Goal: Use online tool/utility: Utilize a website feature to perform a specific function

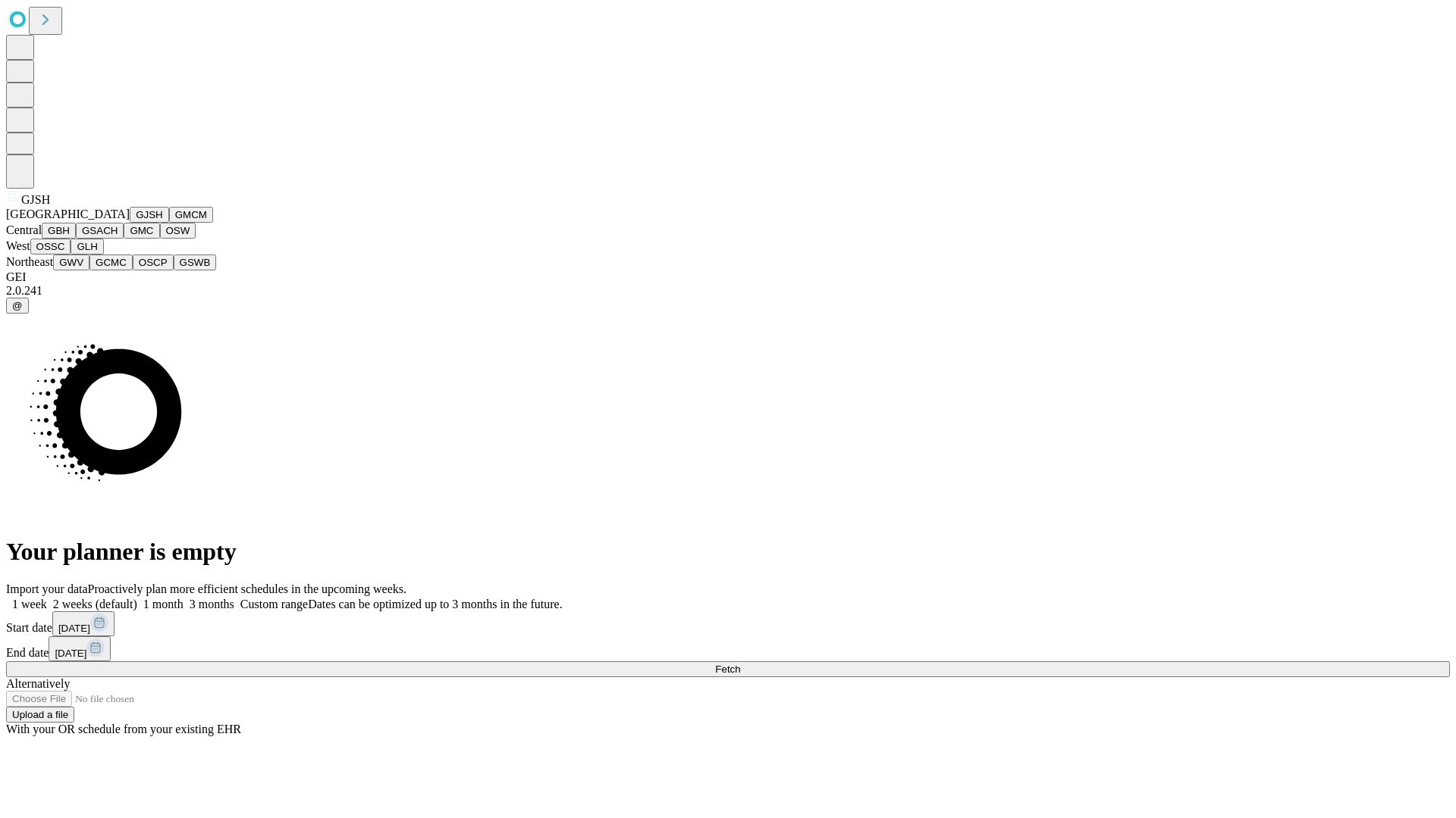
click at [130, 223] on button "GJSH" at bounding box center [149, 215] width 39 height 16
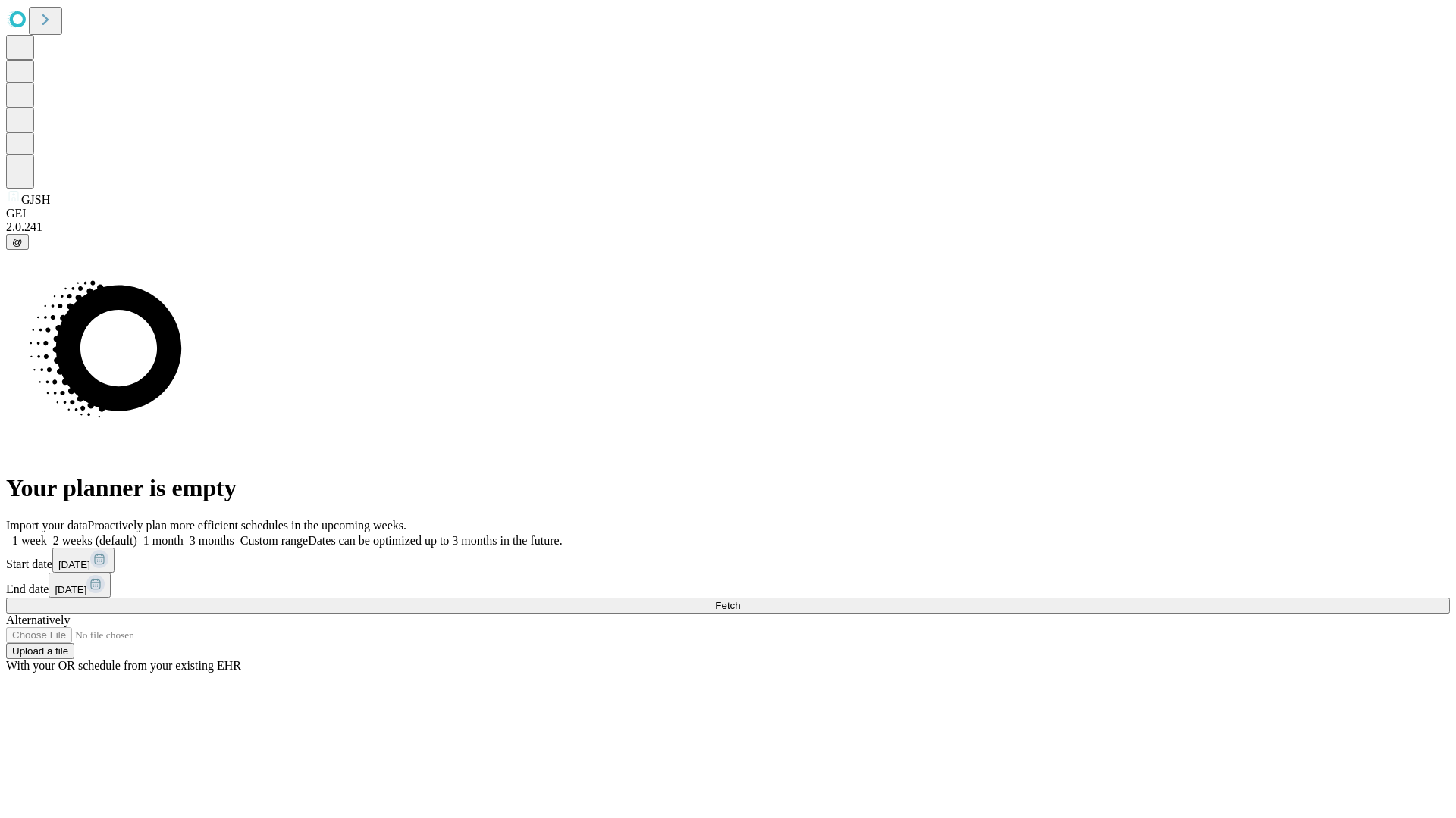
click at [138, 534] on label "2 weeks (default)" at bounding box center [92, 540] width 90 height 13
click at [740, 600] on span "Fetch" at bounding box center [727, 606] width 25 height 12
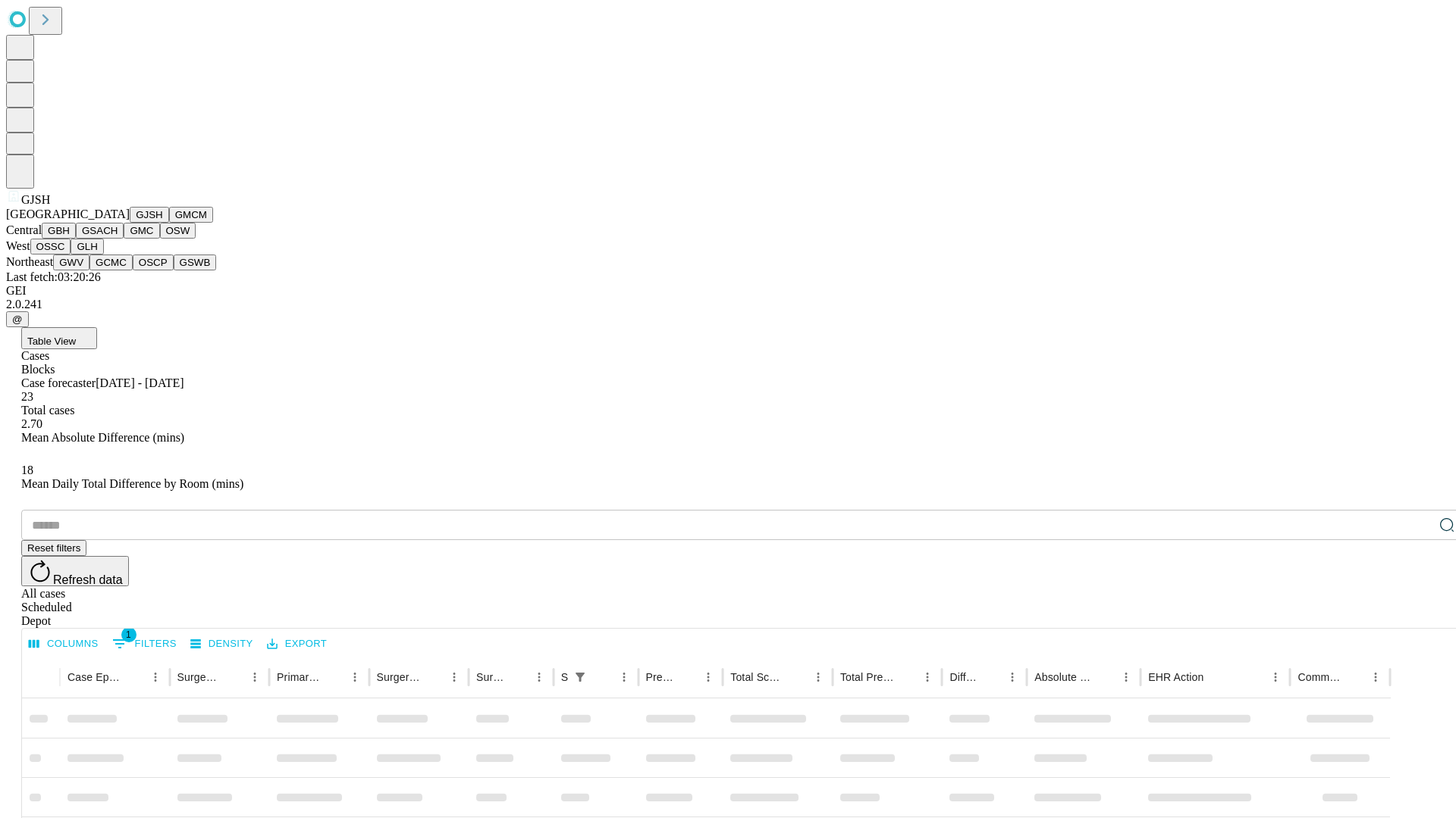
click at [169, 223] on button "GMCM" at bounding box center [191, 215] width 44 height 16
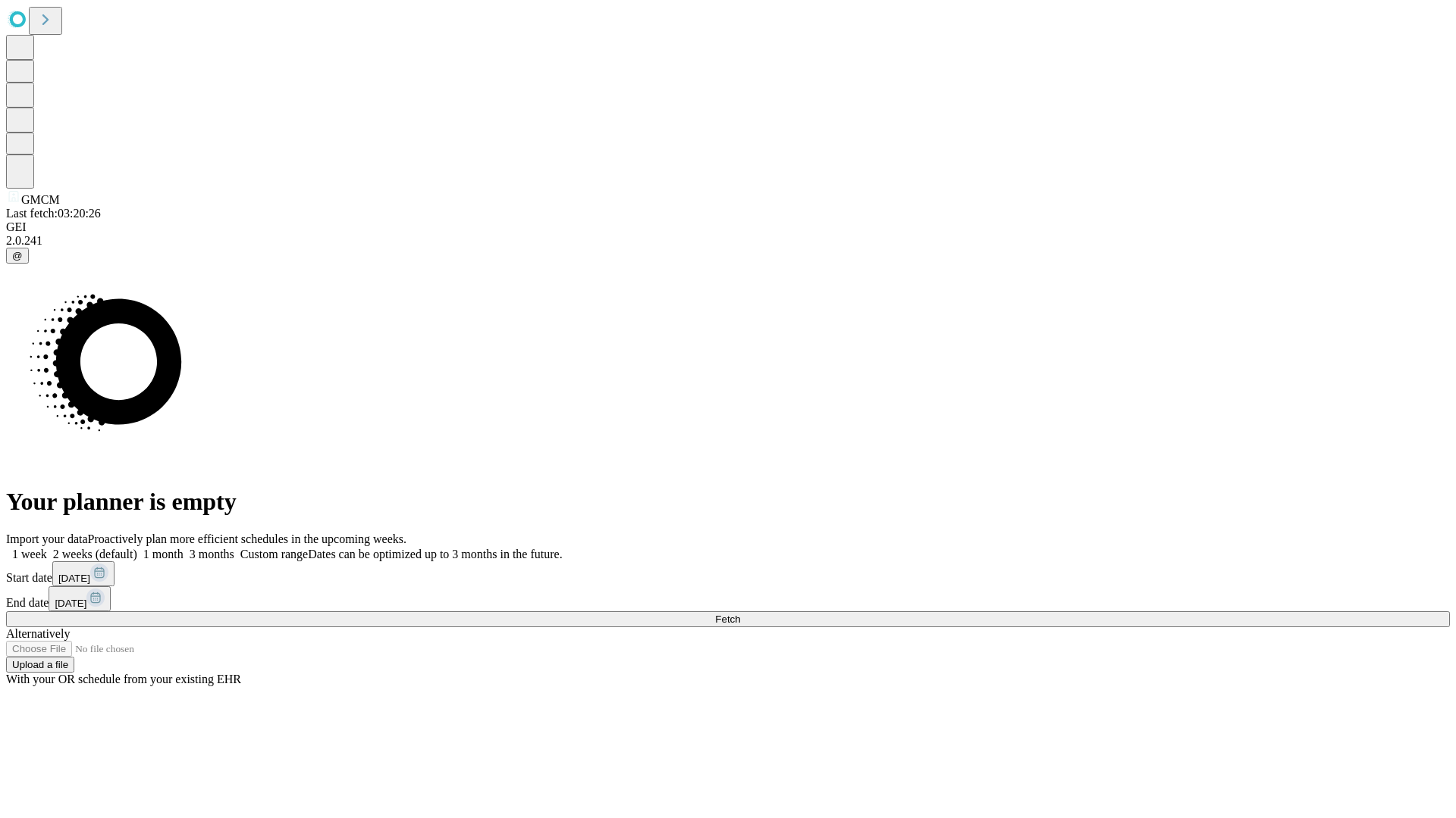
click at [138, 548] on label "2 weeks (default)" at bounding box center [92, 554] width 90 height 13
click at [740, 614] on span "Fetch" at bounding box center [727, 620] width 25 height 12
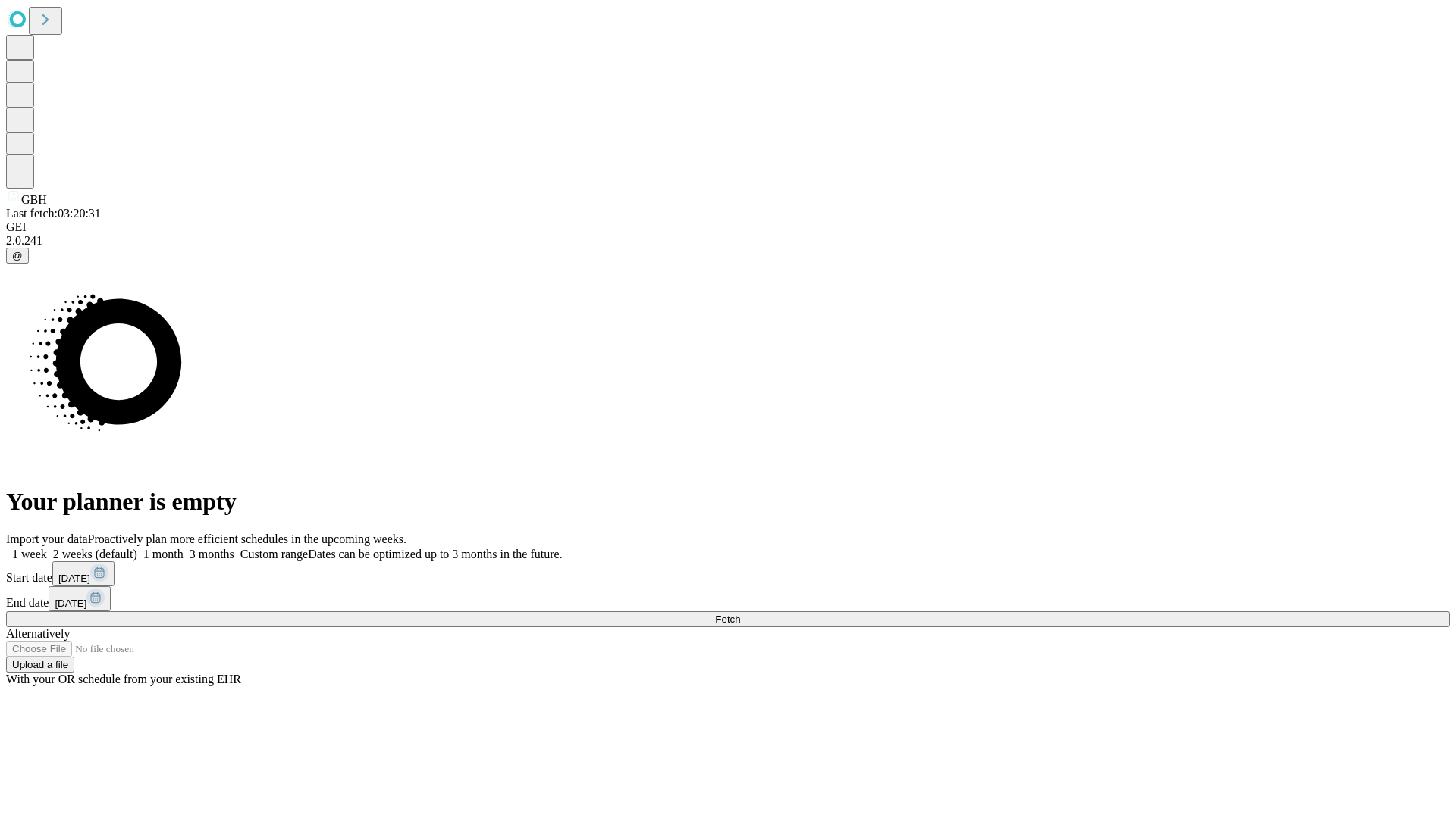
click at [138, 548] on label "2 weeks (default)" at bounding box center [92, 554] width 90 height 13
click at [740, 614] on span "Fetch" at bounding box center [727, 620] width 25 height 12
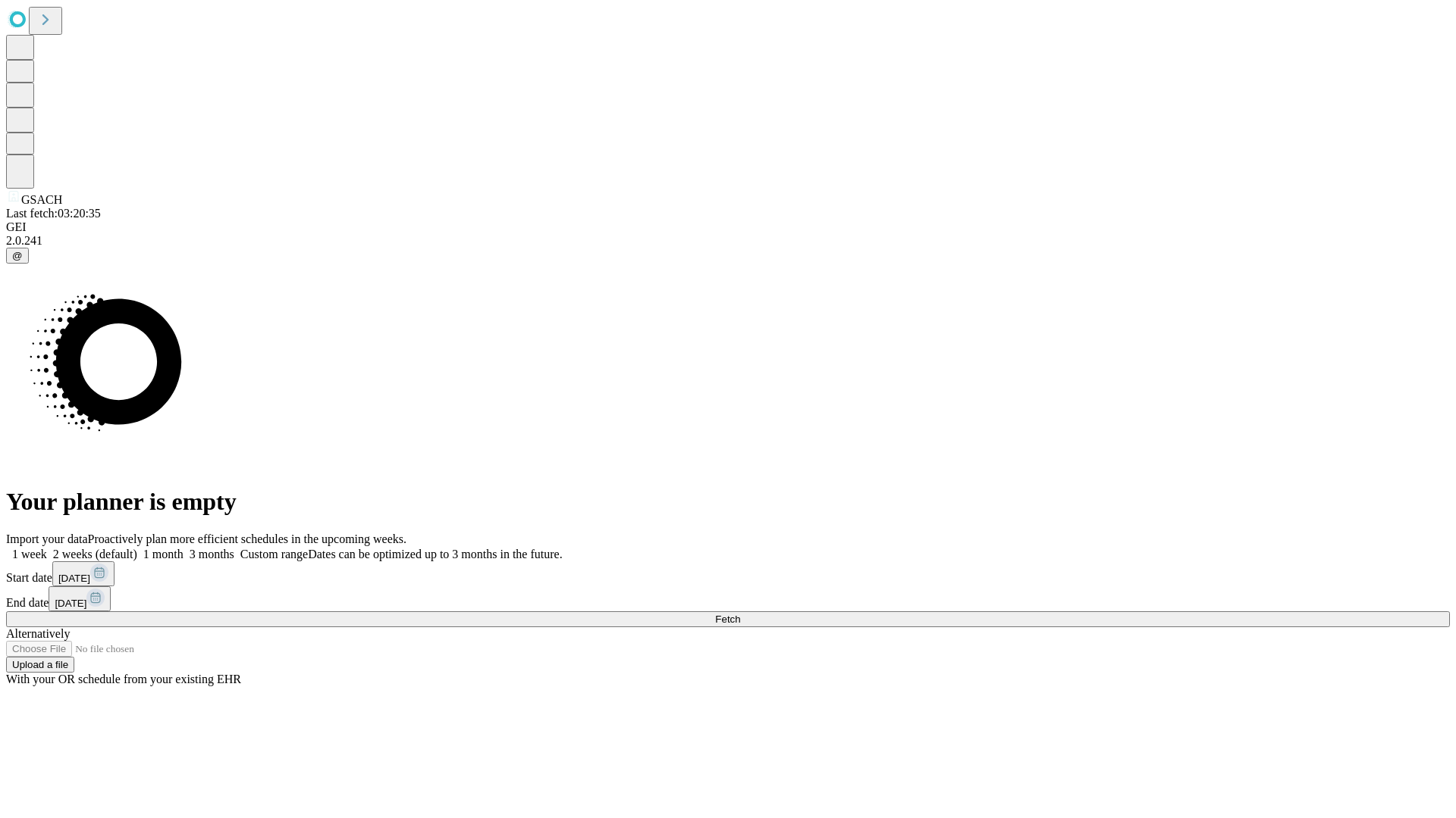
click at [138, 548] on label "2 weeks (default)" at bounding box center [92, 554] width 90 height 13
click at [740, 614] on span "Fetch" at bounding box center [727, 620] width 25 height 12
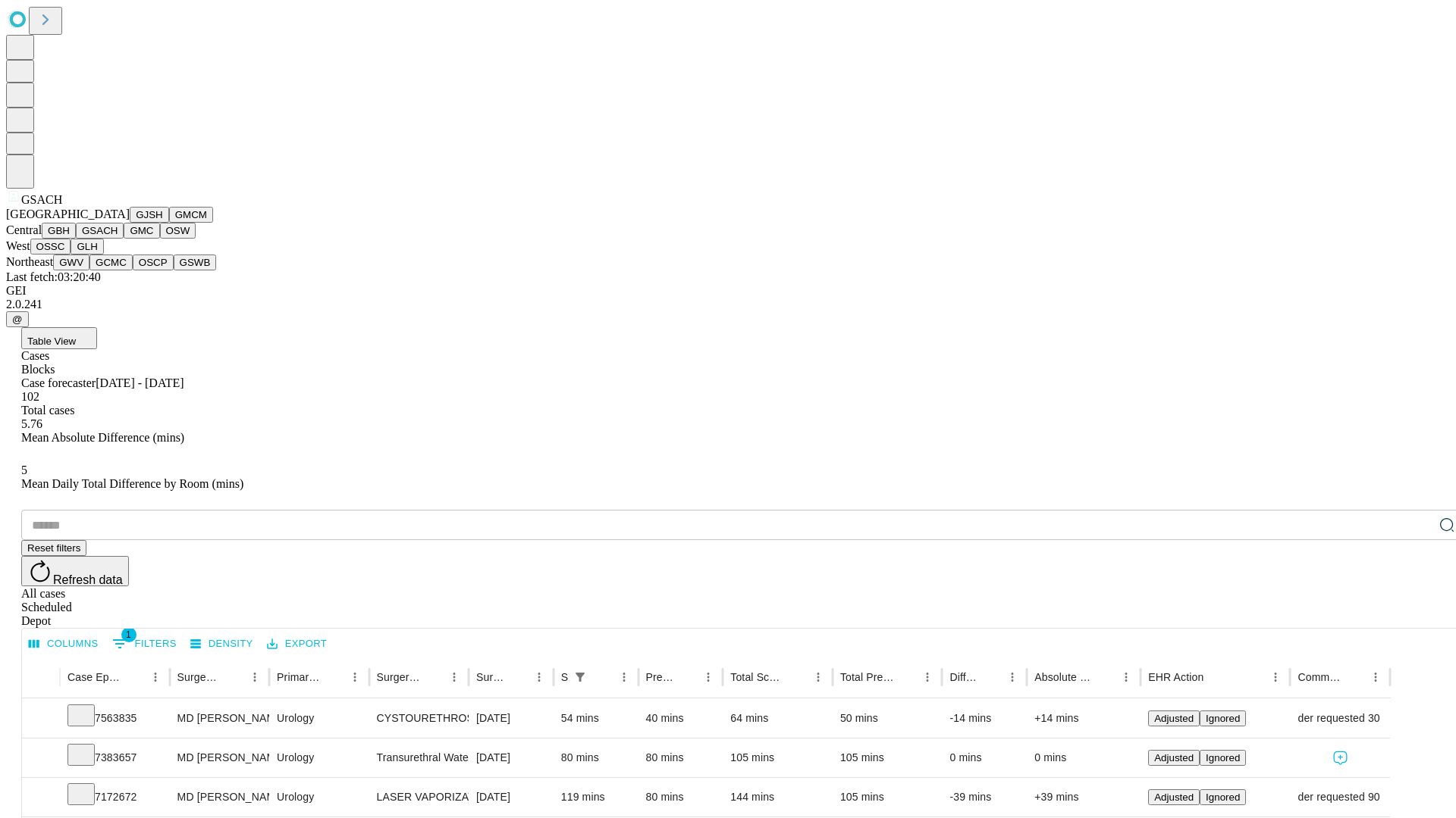
click at [124, 239] on button "GMC" at bounding box center [141, 231] width 35 height 16
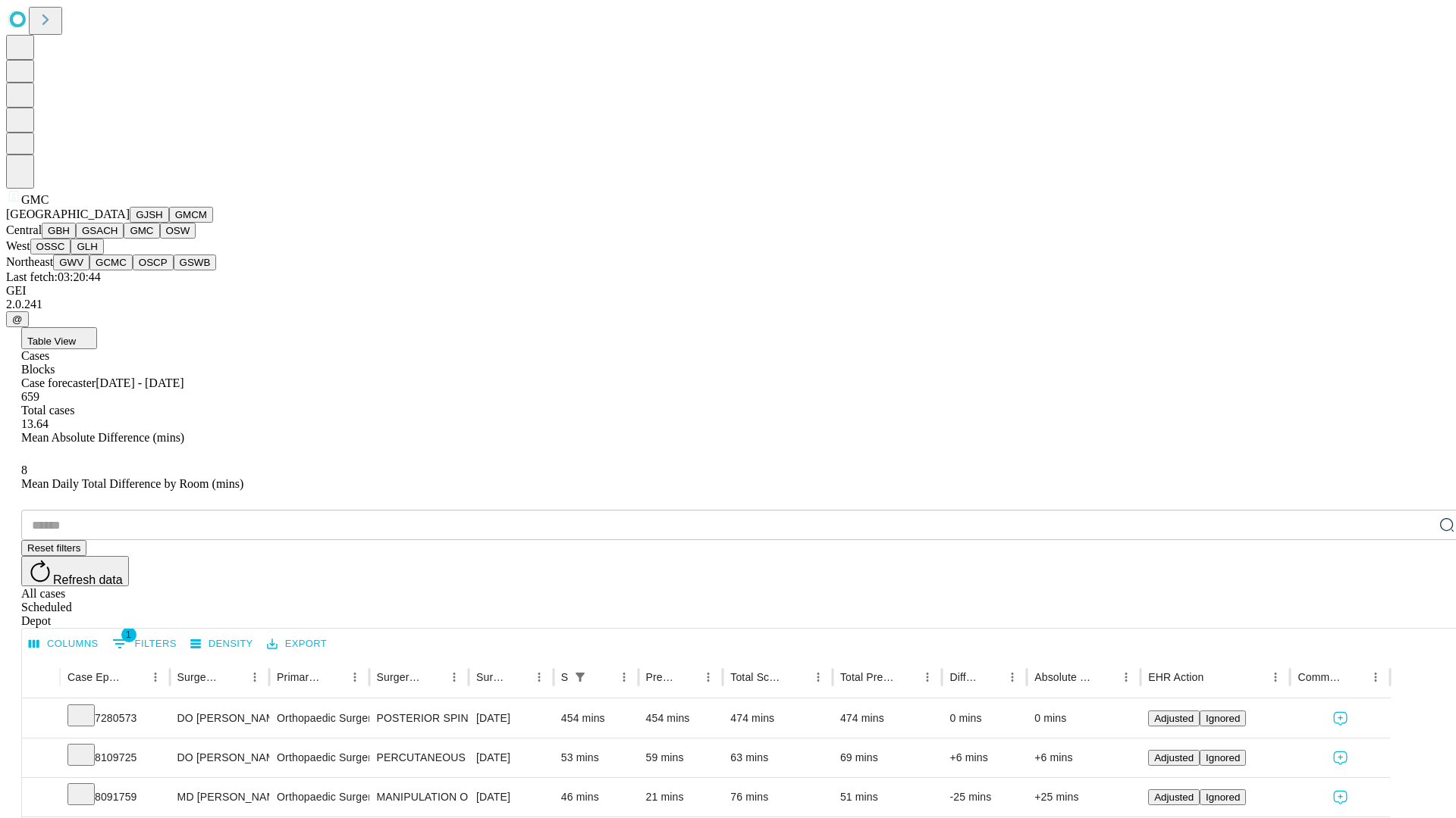
click at [160, 239] on button "OSW" at bounding box center [178, 231] width 36 height 16
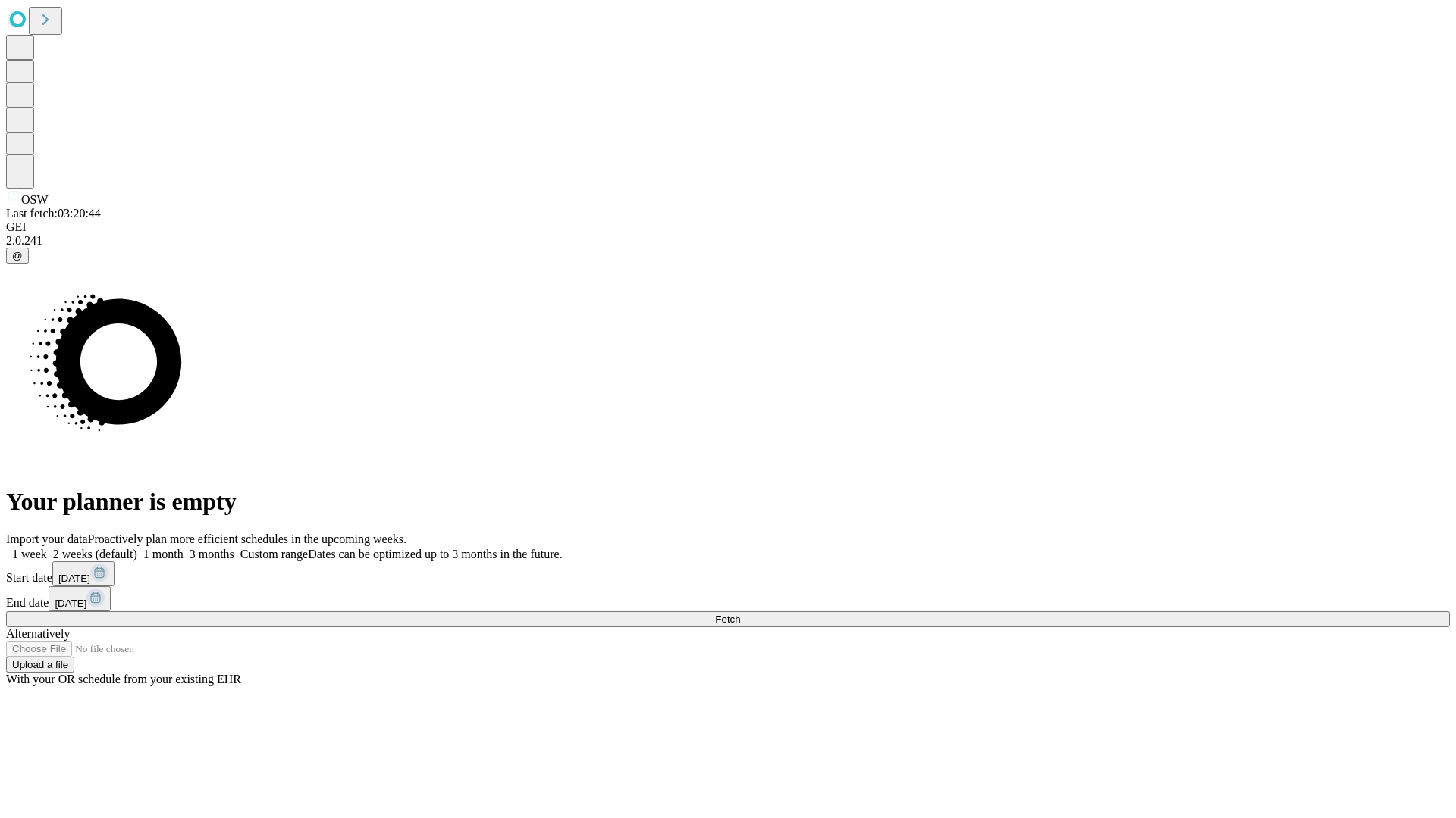
click at [138, 548] on label "2 weeks (default)" at bounding box center [92, 554] width 90 height 13
click at [740, 614] on span "Fetch" at bounding box center [727, 620] width 25 height 12
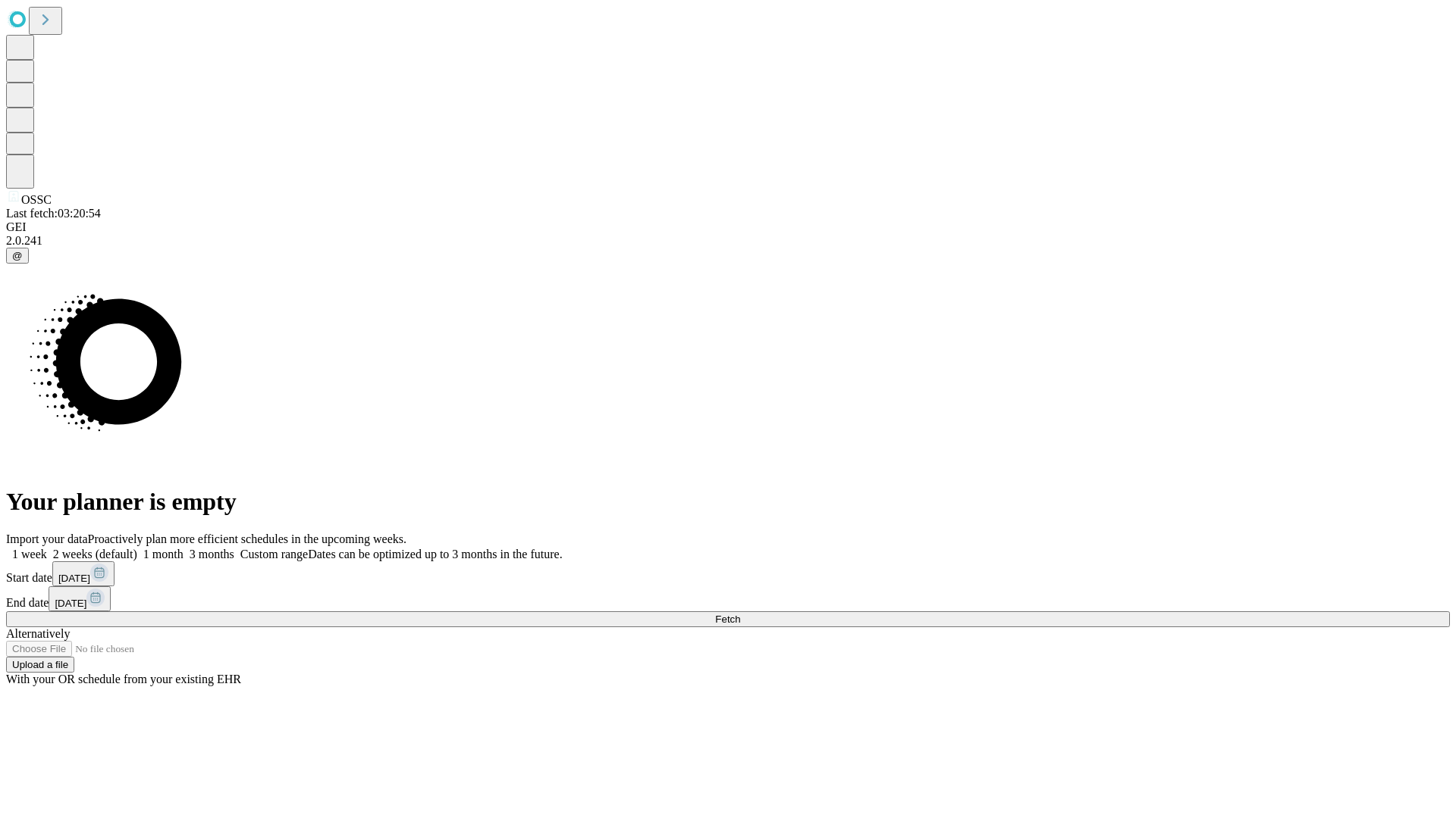
click at [138, 548] on label "2 weeks (default)" at bounding box center [92, 554] width 90 height 13
click at [740, 614] on span "Fetch" at bounding box center [727, 620] width 25 height 12
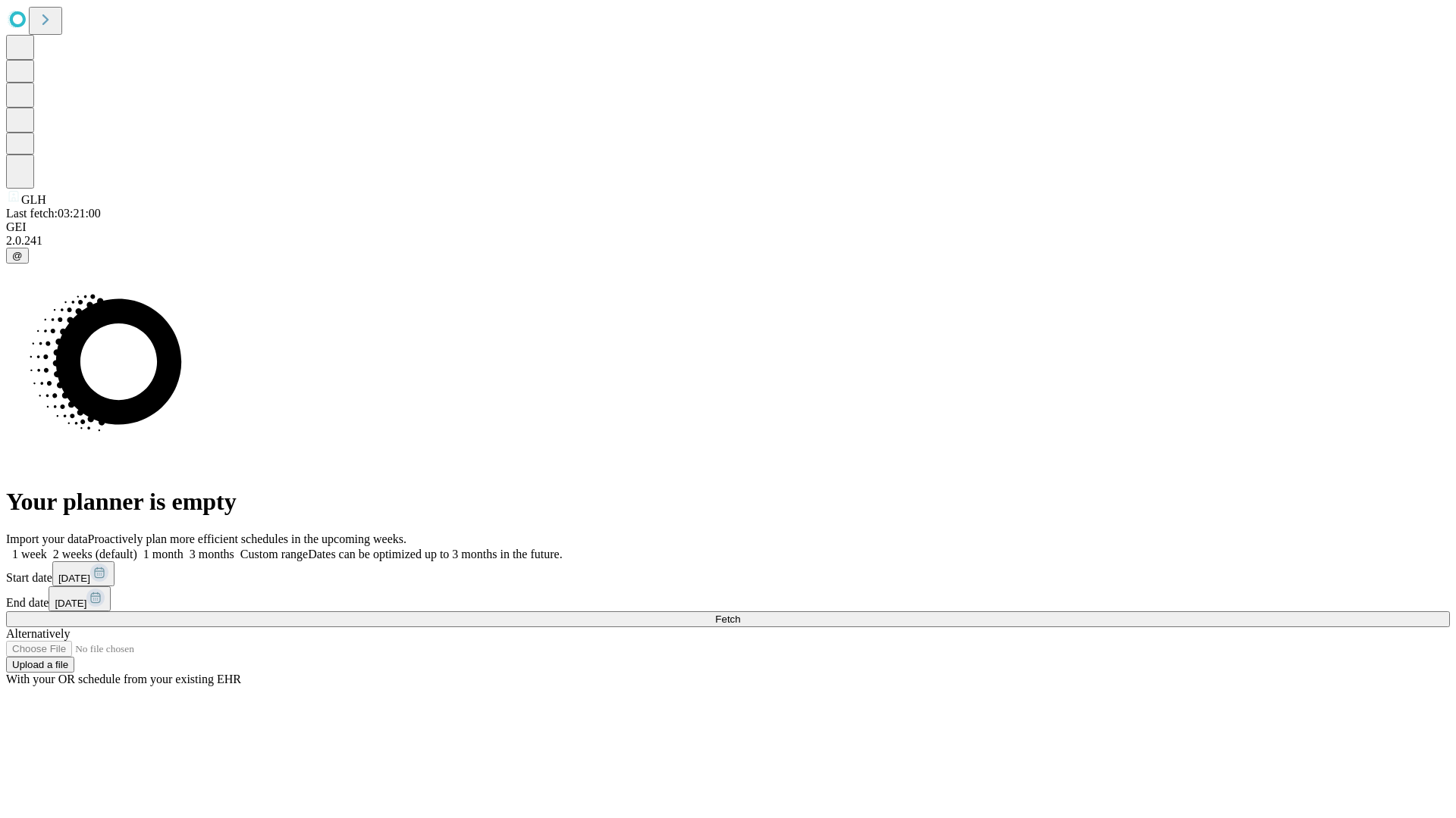
click at [138, 548] on label "2 weeks (default)" at bounding box center [92, 554] width 90 height 13
click at [740, 614] on span "Fetch" at bounding box center [727, 620] width 25 height 12
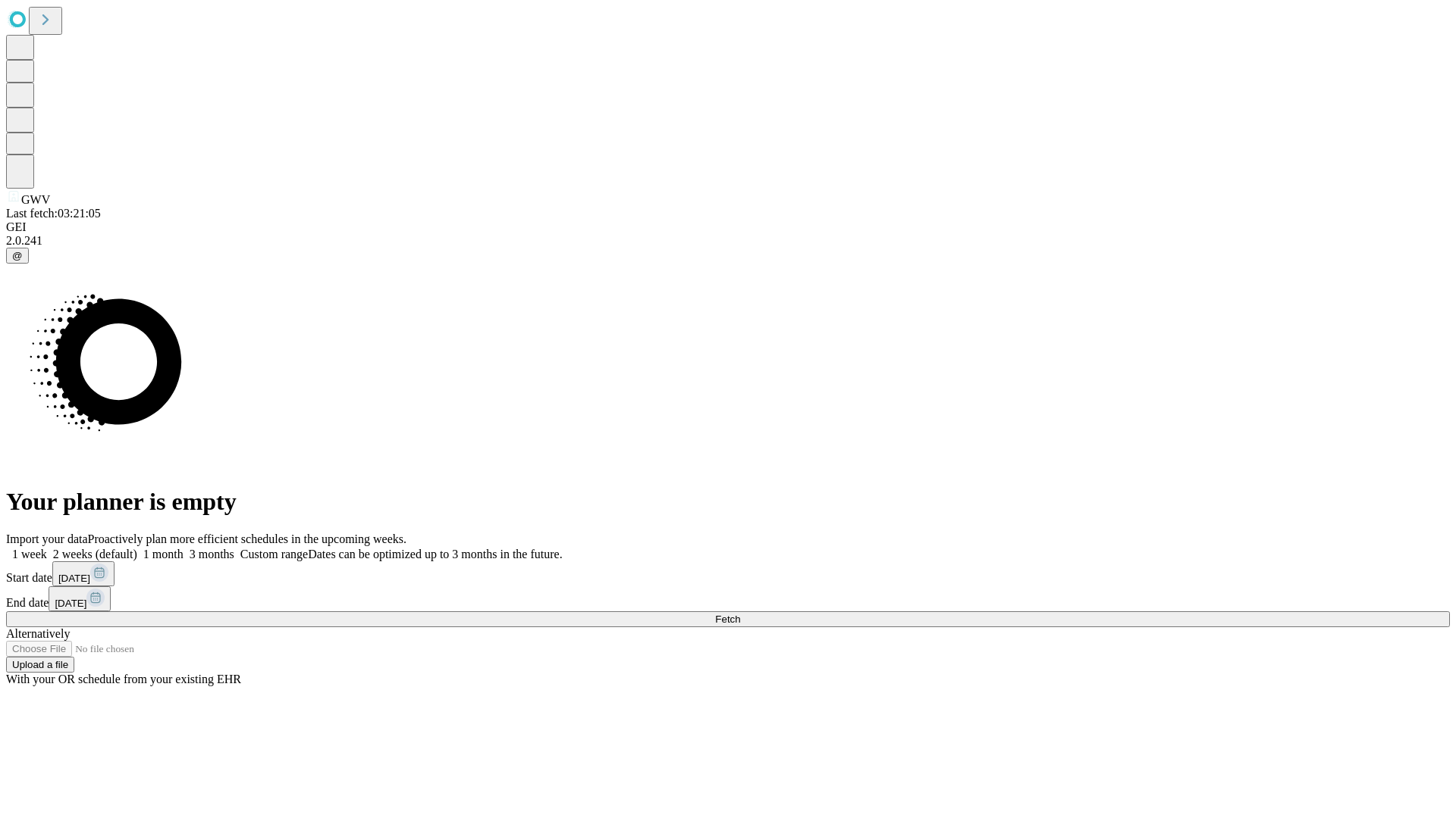
click at [138, 548] on label "2 weeks (default)" at bounding box center [92, 554] width 90 height 13
click at [740, 614] on span "Fetch" at bounding box center [727, 620] width 25 height 12
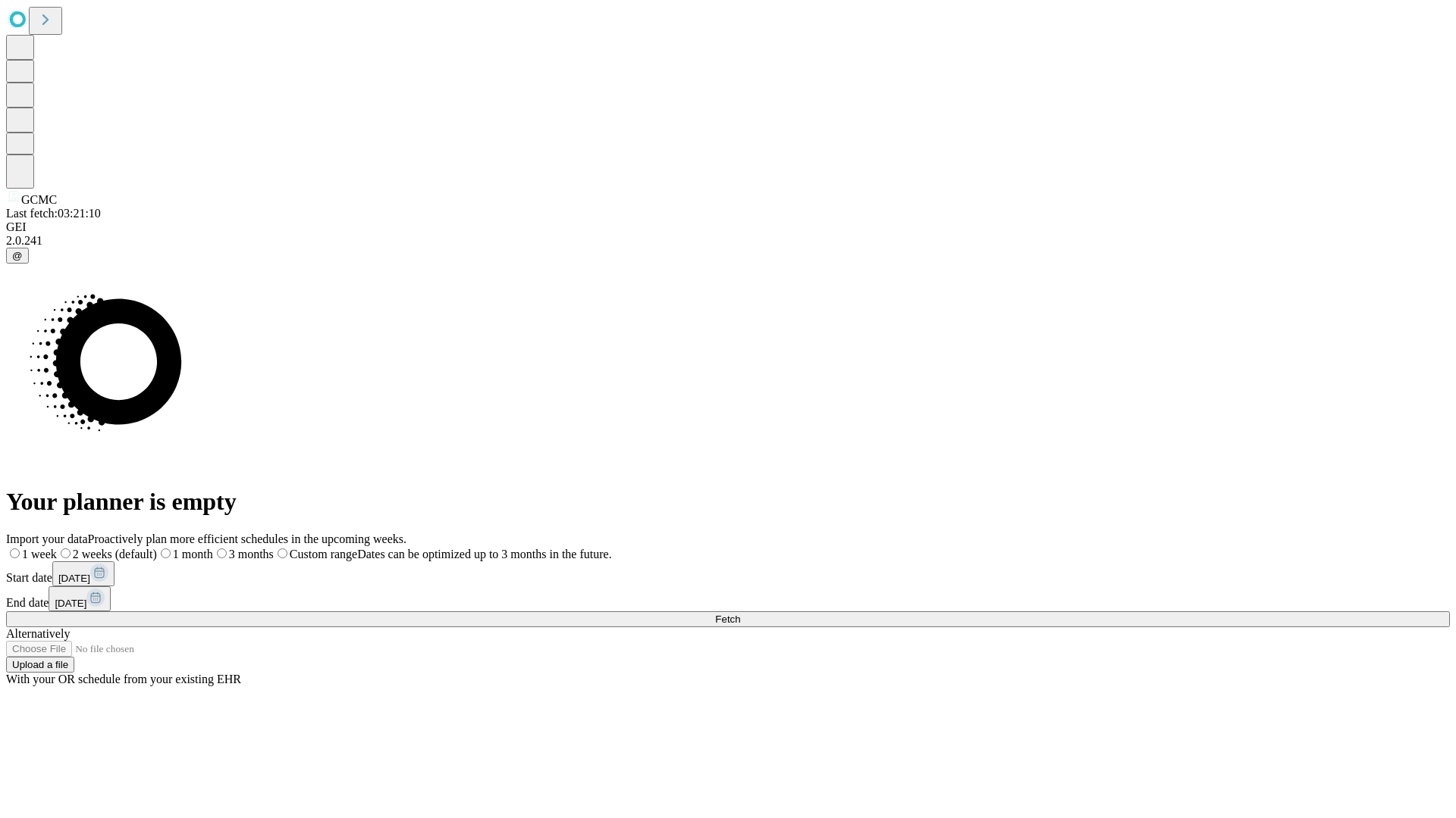
click at [157, 548] on label "2 weeks (default)" at bounding box center [107, 554] width 100 height 13
click at [740, 614] on span "Fetch" at bounding box center [727, 620] width 25 height 12
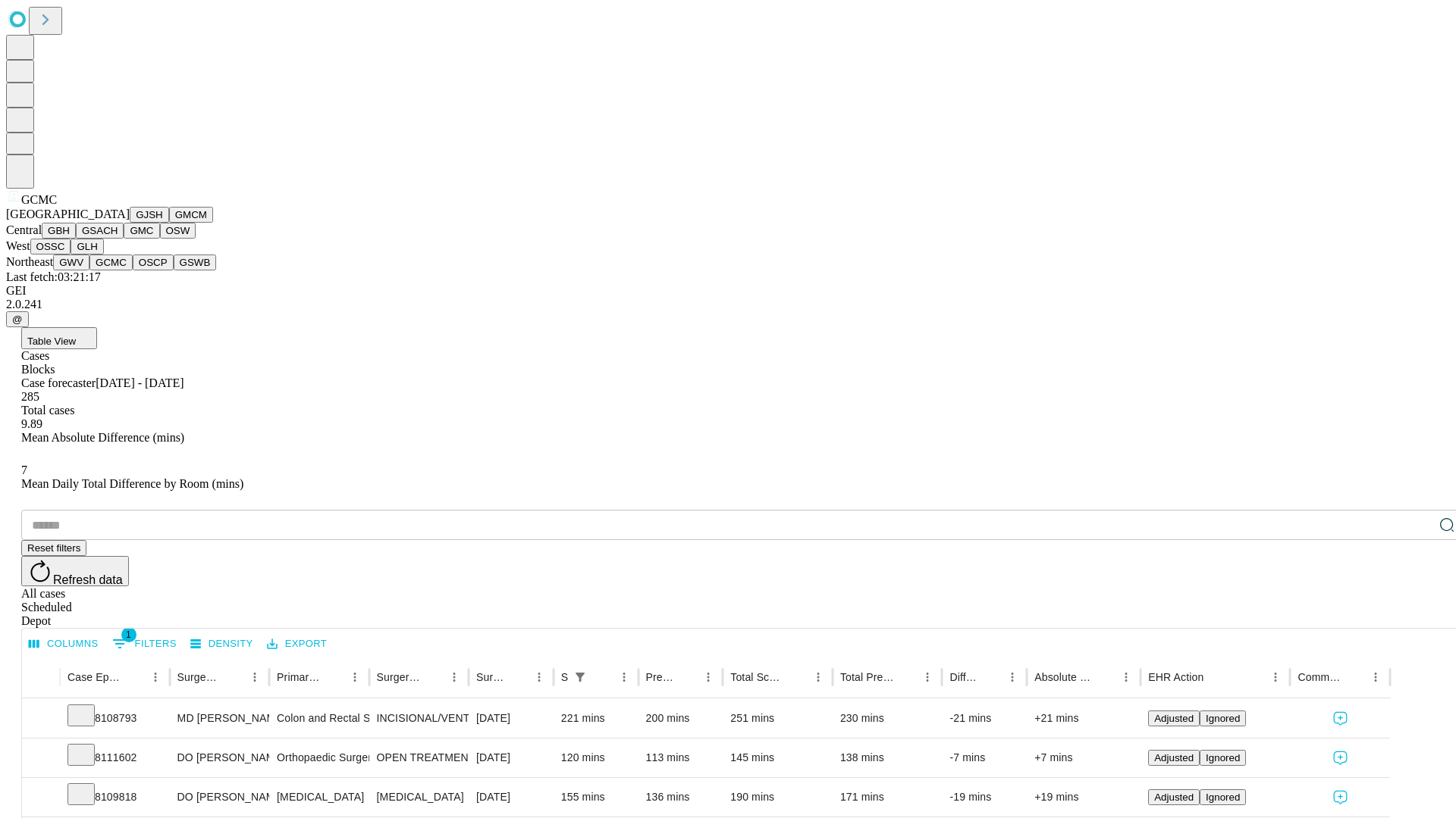
click at [133, 270] on button "OSCP" at bounding box center [153, 262] width 41 height 16
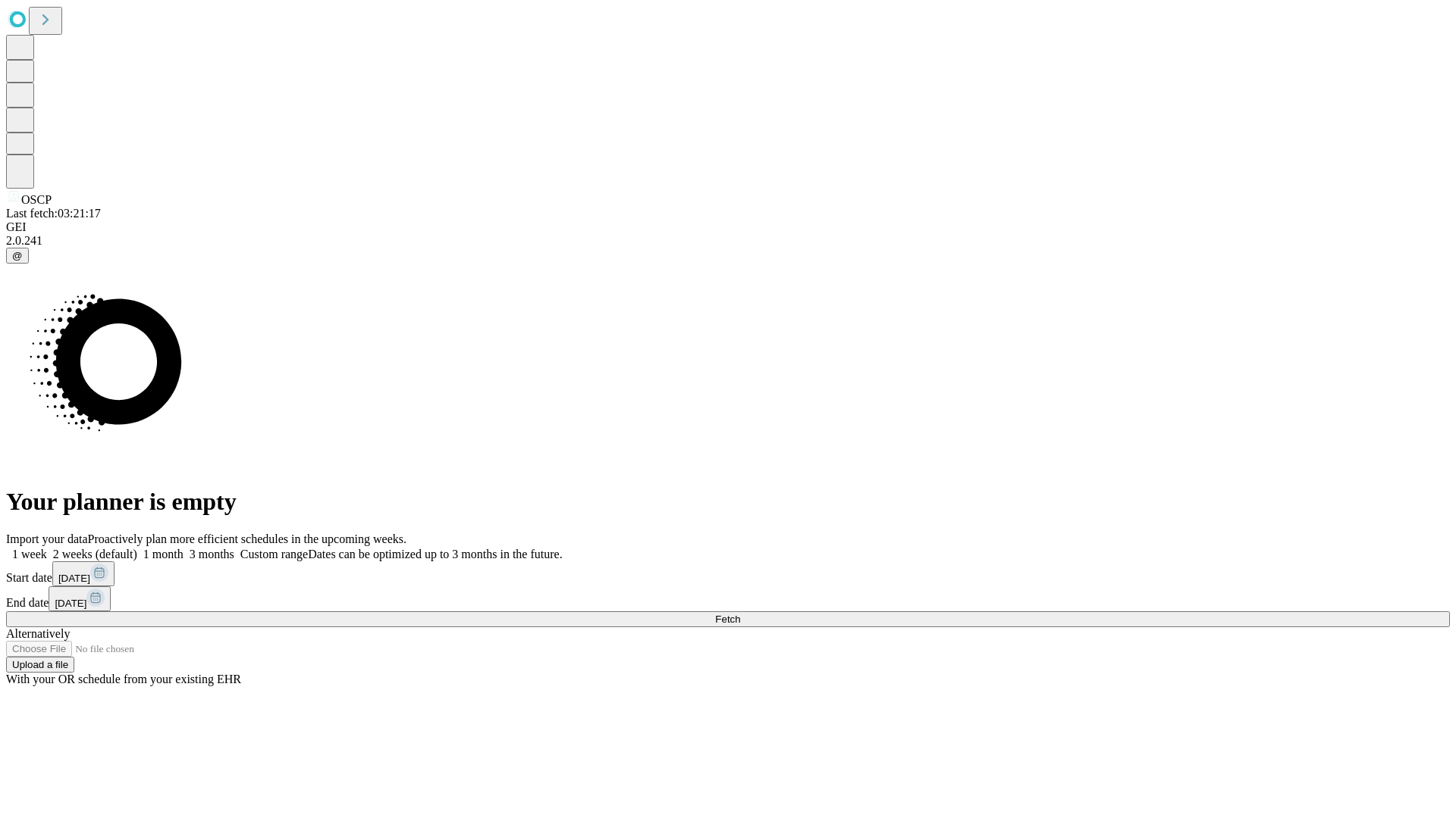
click at [138, 548] on label "2 weeks (default)" at bounding box center [92, 554] width 90 height 13
click at [740, 614] on span "Fetch" at bounding box center [727, 620] width 25 height 12
